Goal: Find contact information: Find contact information

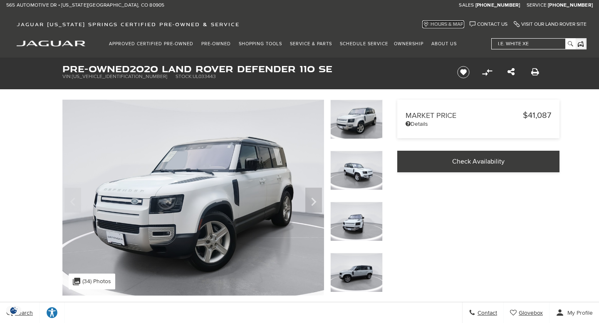
click at [440, 23] on link "Map Marker Icon Hours & Map" at bounding box center [443, 24] width 40 height 6
click at [361, 172] on img at bounding box center [356, 170] width 52 height 39
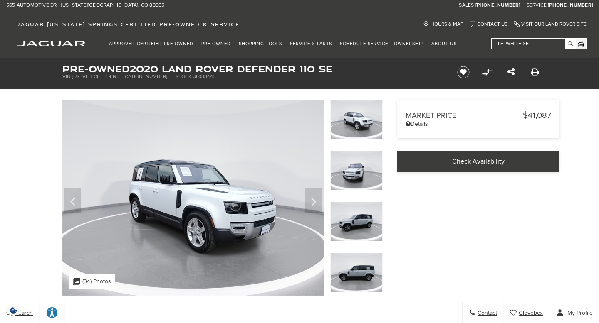
click at [359, 222] on img at bounding box center [356, 221] width 52 height 39
